Goal: Task Accomplishment & Management: Use online tool/utility

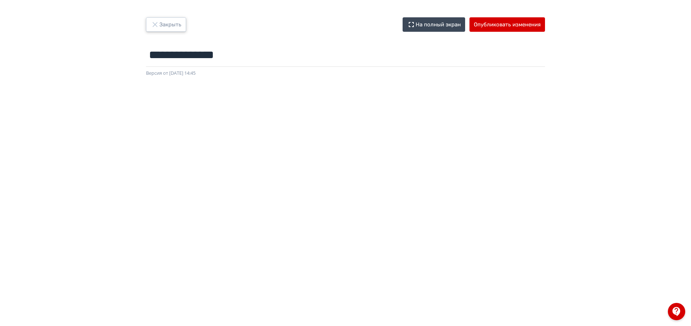
click at [159, 23] on button "Закрыть" at bounding box center [166, 24] width 40 height 14
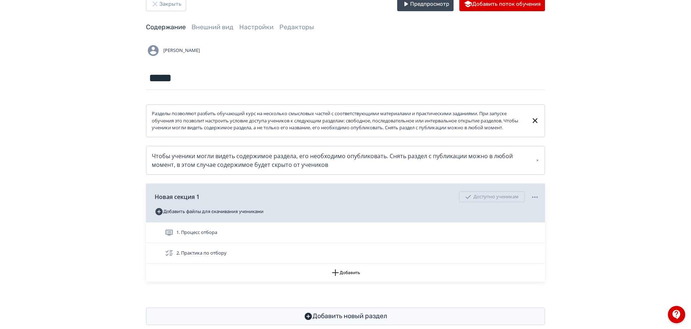
scroll to position [41, 0]
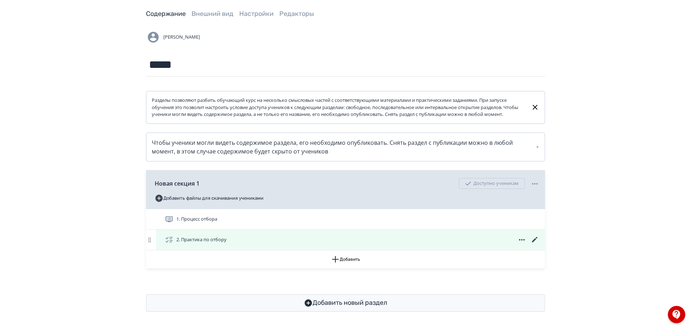
click at [533, 240] on icon at bounding box center [534, 240] width 9 height 9
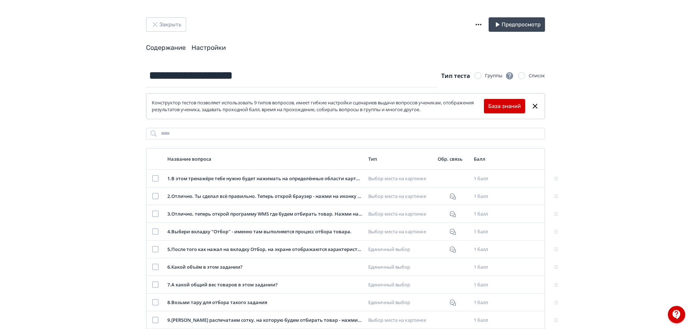
click at [202, 48] on link "Настройки" at bounding box center [209, 48] width 34 height 8
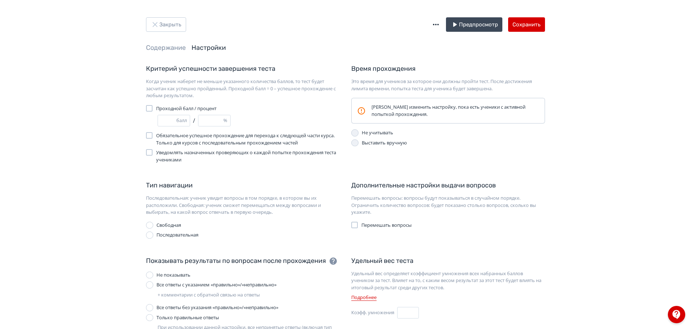
click at [435, 23] on icon "button" at bounding box center [435, 24] width 9 height 9
click at [391, 36] on div "Экспорт теста в GIFT" at bounding box center [391, 32] width 78 height 14
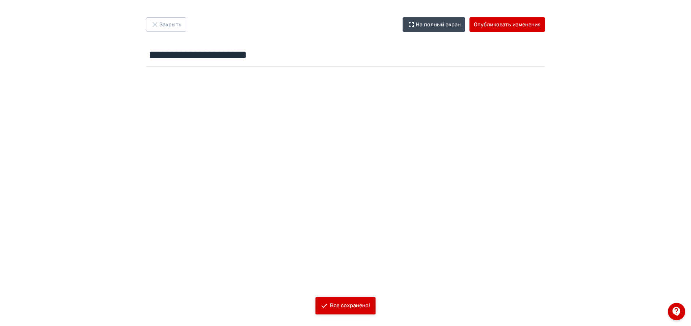
click at [268, 78] on div at bounding box center [345, 232] width 691 height 325
